Goal: Task Accomplishment & Management: Manage account settings

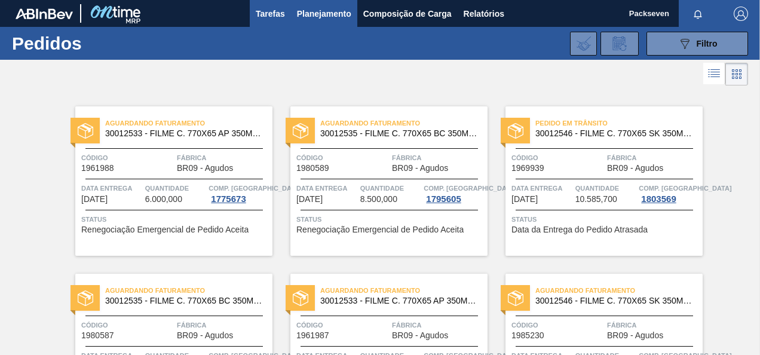
click at [274, 17] on span "Tarefas" at bounding box center [270, 14] width 29 height 14
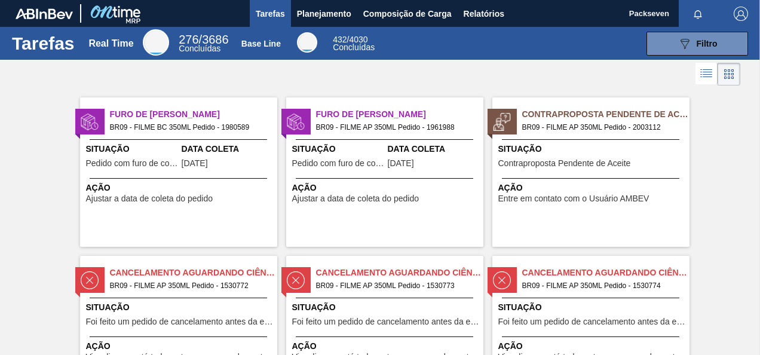
click at [568, 160] on span "Contraproposta Pendente de Aceite" at bounding box center [564, 163] width 133 height 9
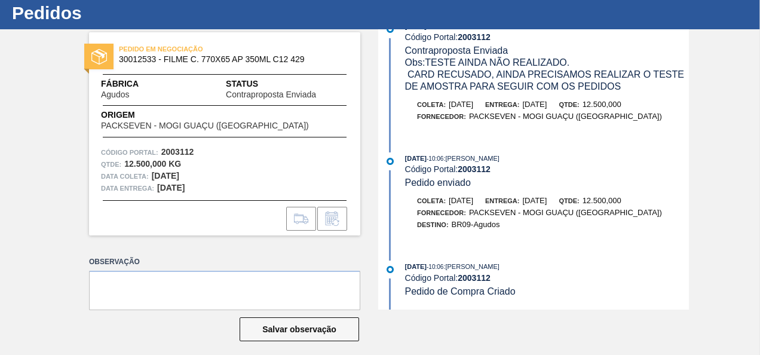
scroll to position [39, 0]
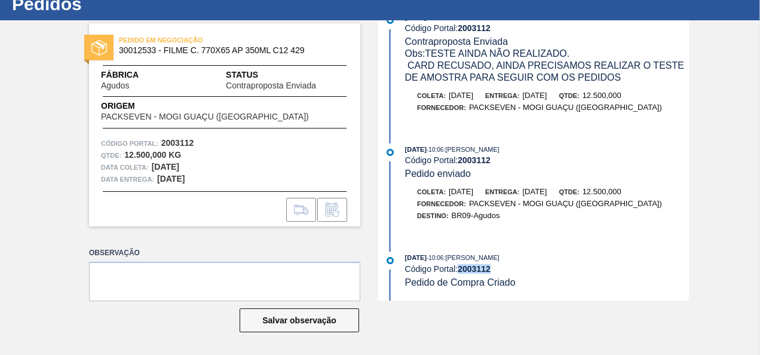
drag, startPoint x: 458, startPoint y: 271, endPoint x: 497, endPoint y: 269, distance: 38.9
click at [497, 269] on div "Código Portal: 2003112" at bounding box center [547, 269] width 284 height 10
copy strong "2003112"
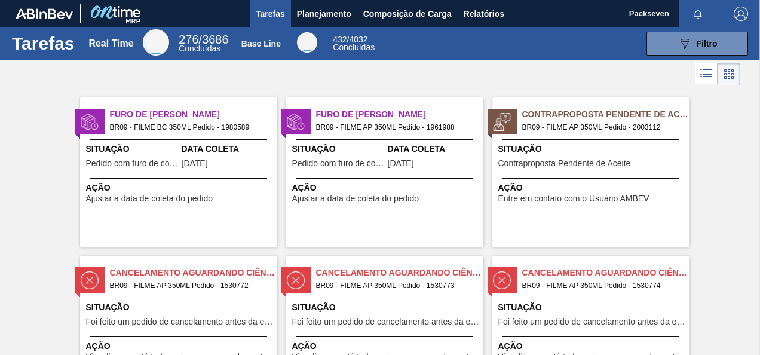
click at [636, 158] on div "Situação Contraproposta Pendente de Aceite" at bounding box center [592, 157] width 188 height 29
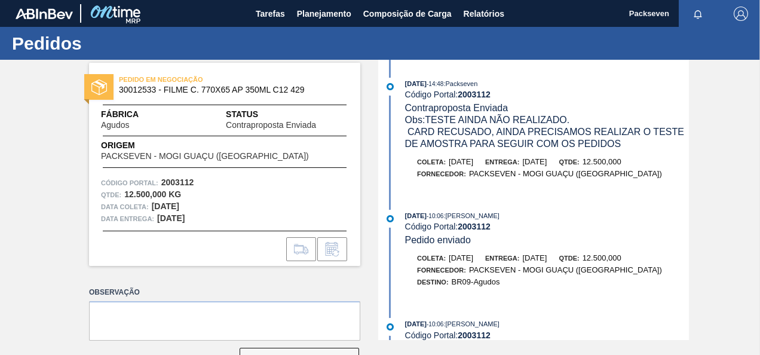
click at [703, 145] on div "PEDIDO EM NEGOCIAÇÃO 30012533 - FILME C. 770X65 AP 350ML C12 429 Fábrica Agudos…" at bounding box center [380, 200] width 760 height 280
click at [268, 14] on span "Tarefas" at bounding box center [270, 14] width 29 height 14
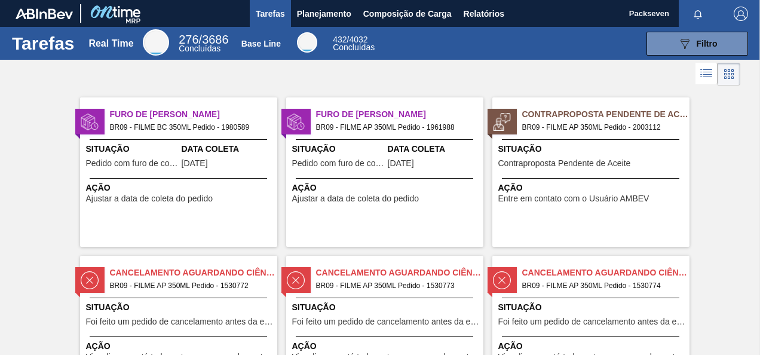
click at [353, 142] on div "Furo de Coleta BR09 - FILME AP 350ML Pedido - 1961988 Situação Pedido com furo …" at bounding box center [384, 171] width 197 height 149
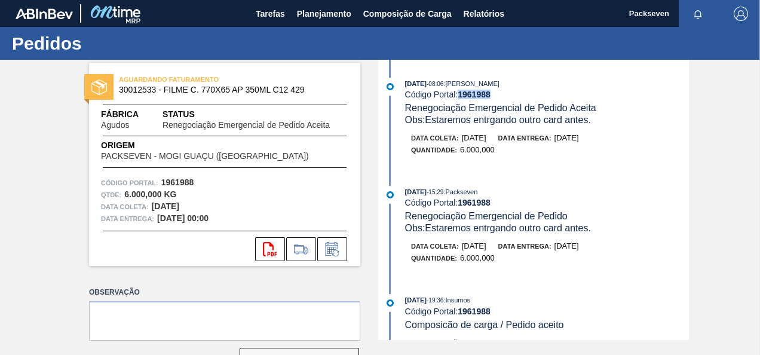
drag, startPoint x: 459, startPoint y: 94, endPoint x: 499, endPoint y: 93, distance: 40.0
click at [499, 93] on div "Código Portal: 1961988" at bounding box center [547, 95] width 284 height 10
copy strong "1961988"
click at [332, 247] on icon at bounding box center [331, 250] width 9 height 7
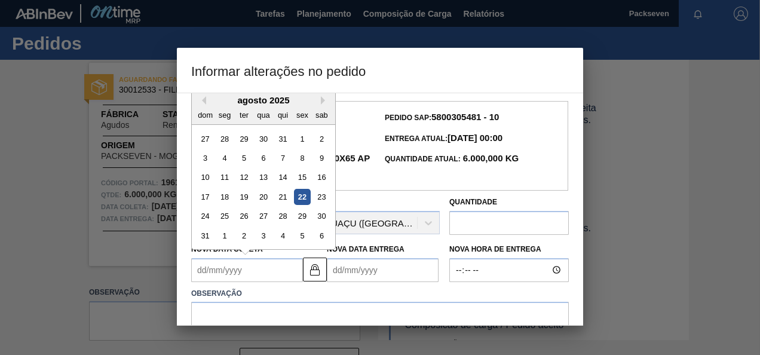
click at [250, 269] on Coleta1961988 "Nova Data Coleta" at bounding box center [247, 270] width 112 height 24
click at [229, 218] on div "25" at bounding box center [225, 216] width 16 height 16
type Coleta1961988 "25/08/2025"
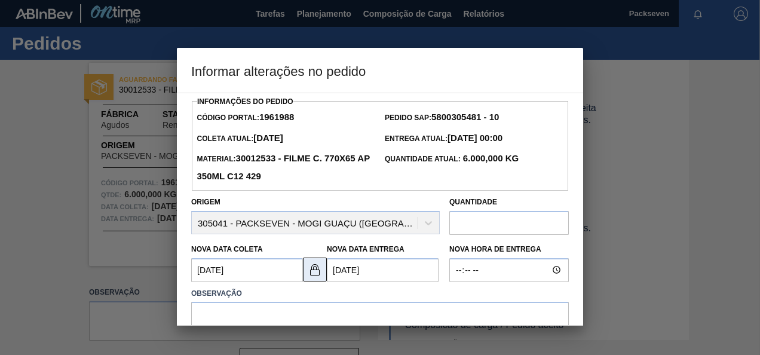
click at [320, 270] on img at bounding box center [315, 269] width 14 height 14
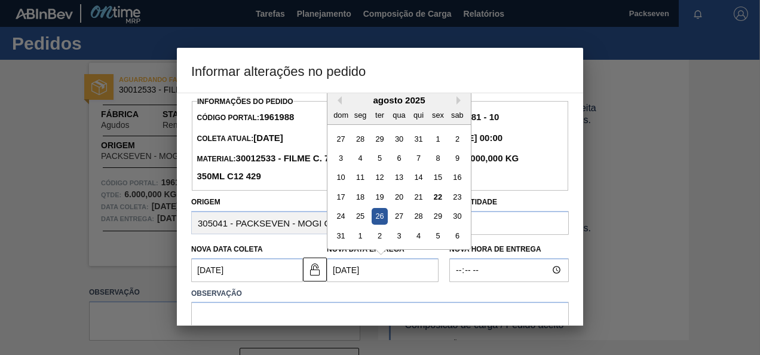
click at [392, 275] on Entrega1961988 "26/08/2025" at bounding box center [383, 270] width 112 height 24
click at [402, 216] on div "27" at bounding box center [399, 216] width 16 height 16
type Entrega1961988 "27/08/2025"
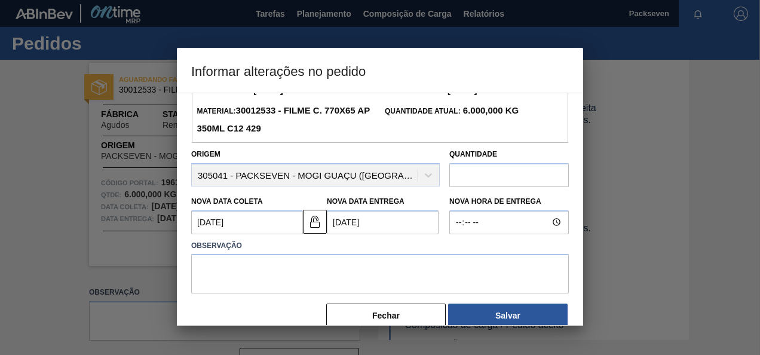
scroll to position [67, 0]
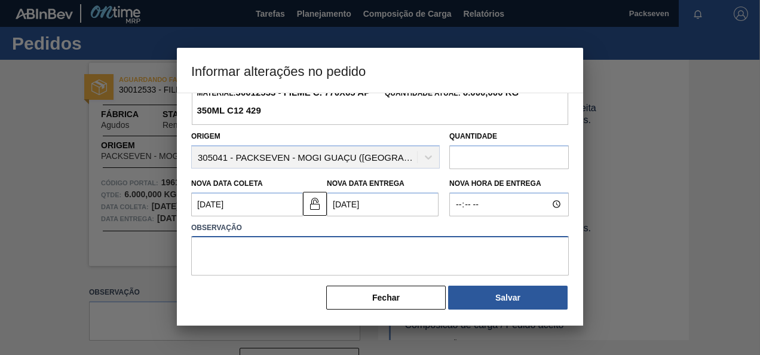
click at [298, 253] on textarea at bounding box center [380, 255] width 378 height 39
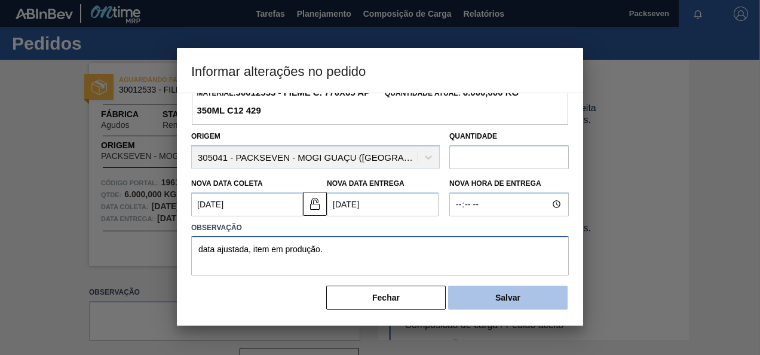
type textarea "data ajustada, item em produção."
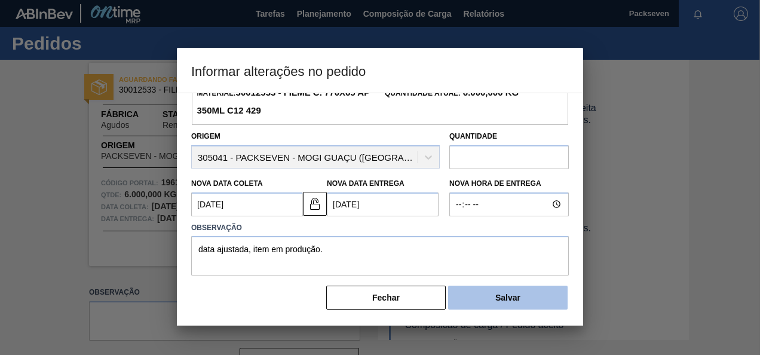
click at [498, 294] on button "Salvar" at bounding box center [507, 298] width 119 height 24
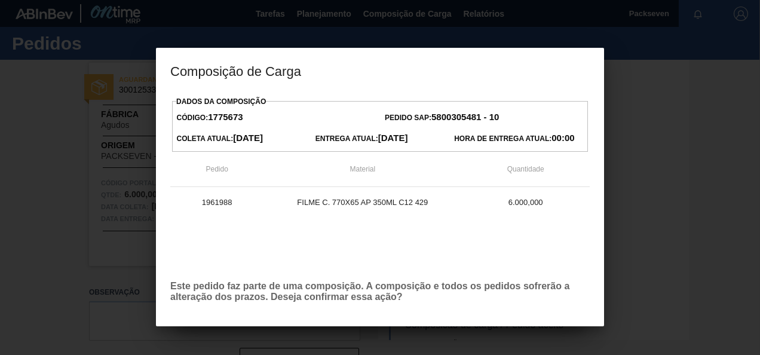
click at [485, 242] on div "1961988 FILME C. 770X65 AP 350ML C12 429 6.000,000" at bounding box center [379, 229] width 419 height 84
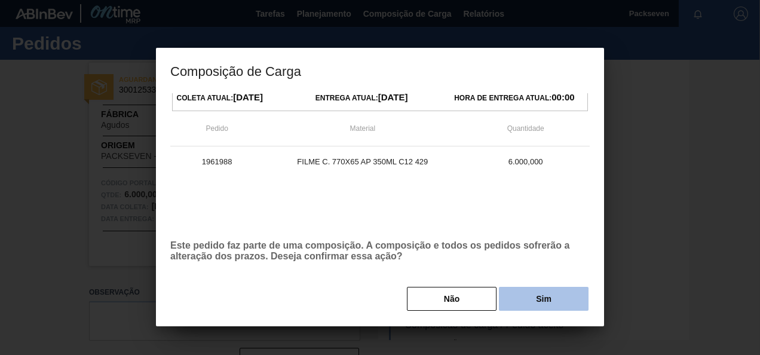
click at [539, 299] on button "Sim" at bounding box center [544, 299] width 90 height 24
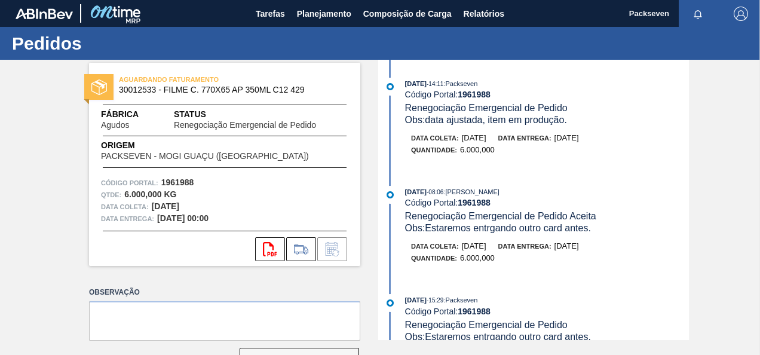
click at [686, 276] on div "06/08/2025 - 08:06 : TOMAS SIMOES SILVA Código Portal: 1961988 Renegociação Eme…" at bounding box center [535, 231] width 308 height 90
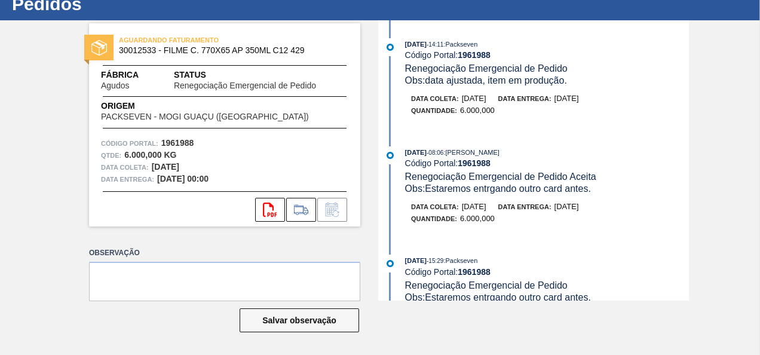
drag, startPoint x: 689, startPoint y: 85, endPoint x: 688, endPoint y: 136, distance: 50.8
click at [688, 136] on div "AGUARDANDO FATURAMENTO 30012533 - FILME C. 770X65 AP 350ML C12 429 Fábrica Agud…" at bounding box center [380, 160] width 760 height 280
drag, startPoint x: 688, startPoint y: 136, endPoint x: 686, endPoint y: 186, distance: 50.2
click at [686, 186] on div "Obs: Estaremos entrgando outro card antes." at bounding box center [547, 189] width 284 height 12
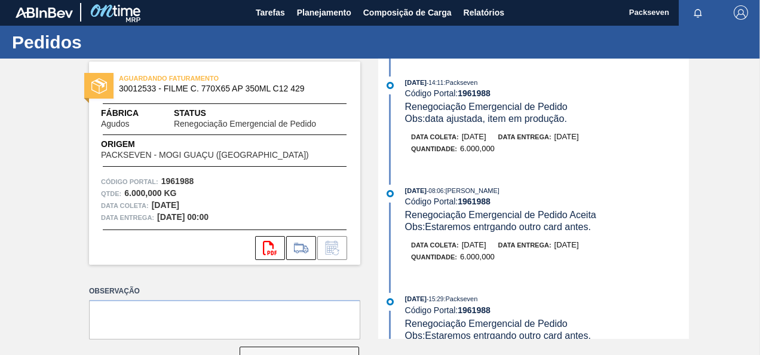
scroll to position [0, 0]
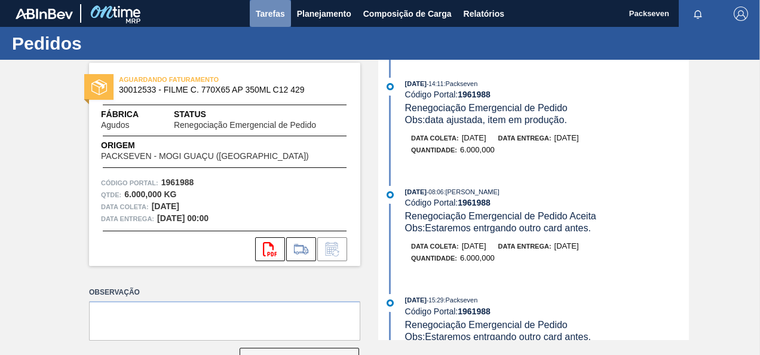
click at [274, 8] on span "Tarefas" at bounding box center [270, 14] width 29 height 14
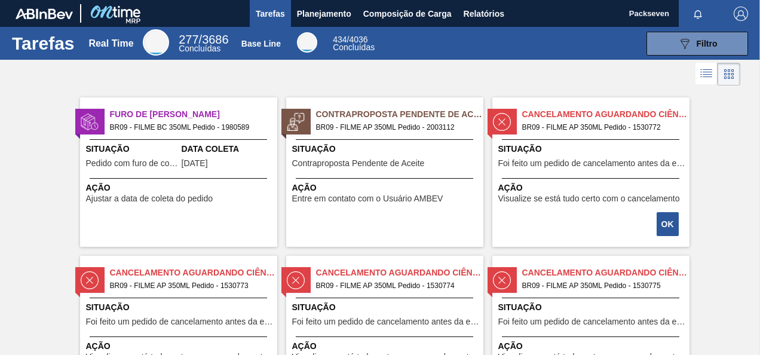
click at [195, 176] on div "Furo de Coleta BR09 - FILME BC 350ML Pedido - 1980589 Situação Pedido com furo …" at bounding box center [178, 171] width 197 height 149
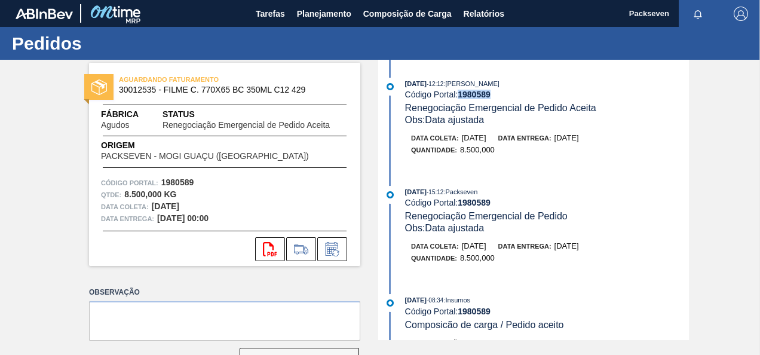
drag, startPoint x: 461, startPoint y: 92, endPoint x: 497, endPoint y: 91, distance: 35.9
click at [497, 91] on div "Código Portal: 1980589" at bounding box center [547, 95] width 284 height 10
copy strong "1980589"
click at [262, 20] on span "Tarefas" at bounding box center [270, 14] width 29 height 14
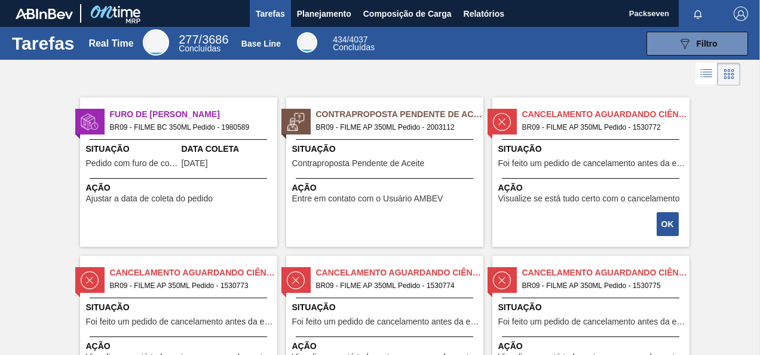
click at [149, 188] on span "Ação" at bounding box center [180, 188] width 188 height 13
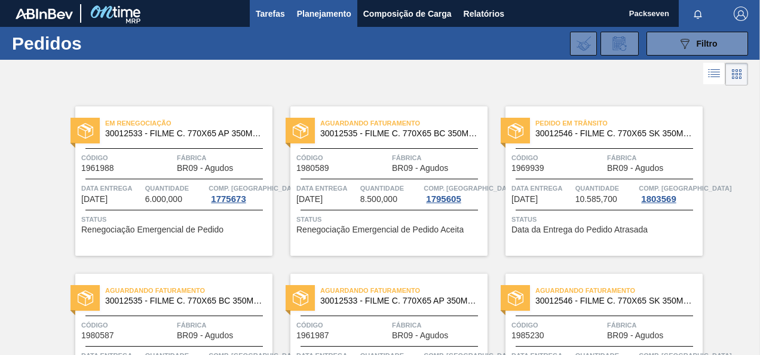
click at [271, 14] on span "Tarefas" at bounding box center [270, 14] width 29 height 14
